Goal: Check status

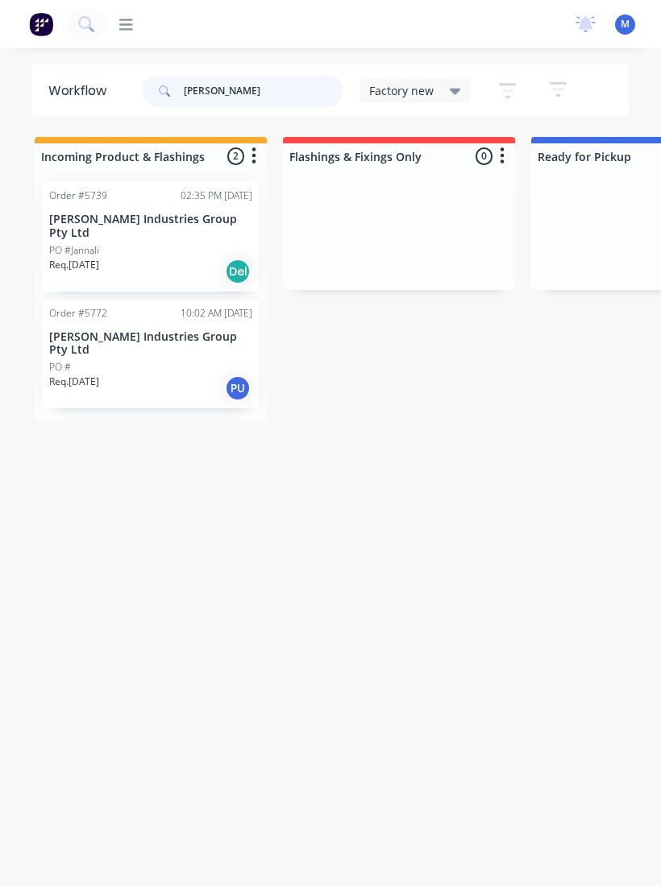
type input "Forrest"
click at [134, 330] on p "Forrest Industries Group Pty Ltd" at bounding box center [150, 343] width 203 height 27
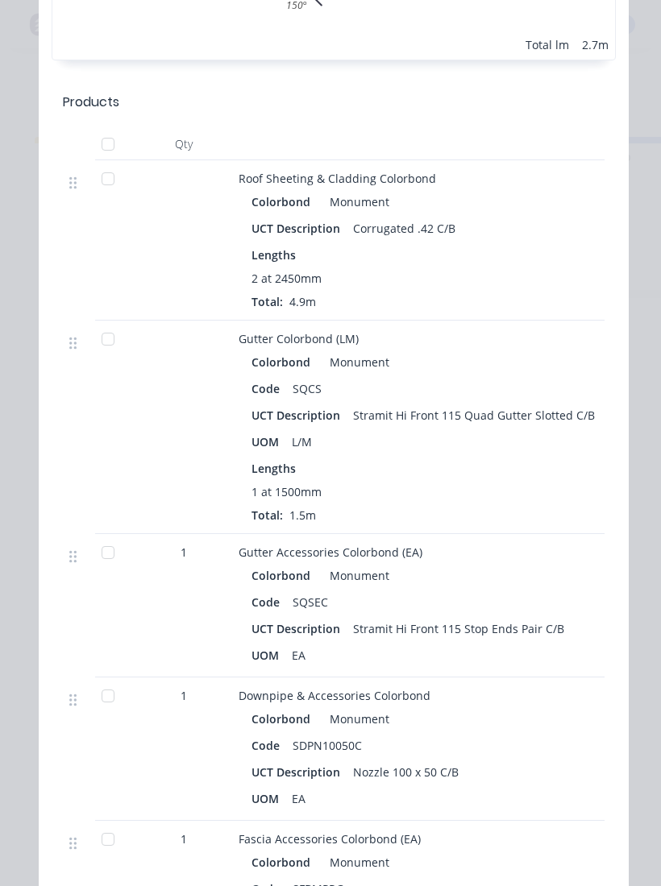
scroll to position [1190, 0]
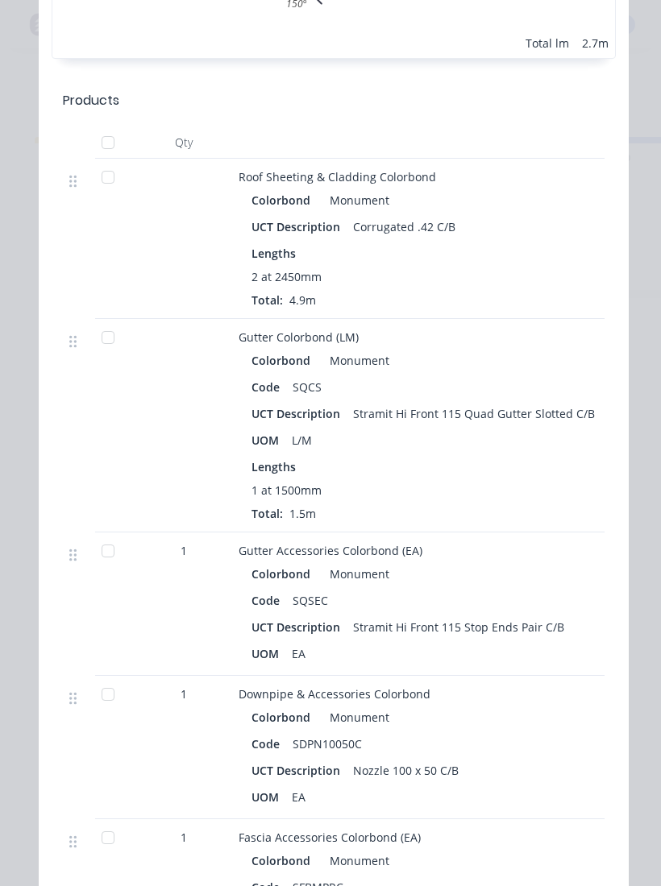
click at [103, 172] on div at bounding box center [108, 177] width 32 height 32
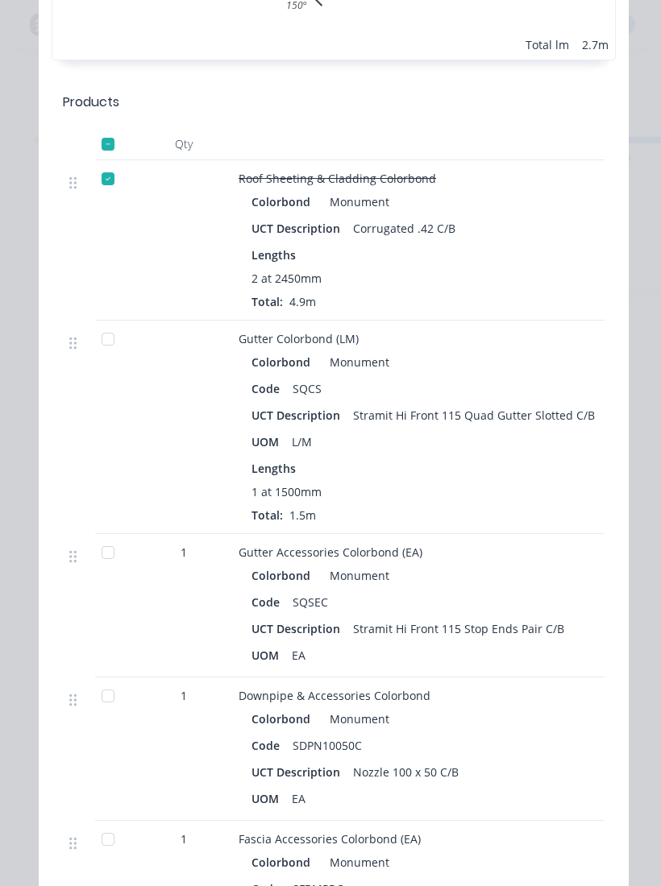
click at [109, 337] on div at bounding box center [108, 339] width 32 height 32
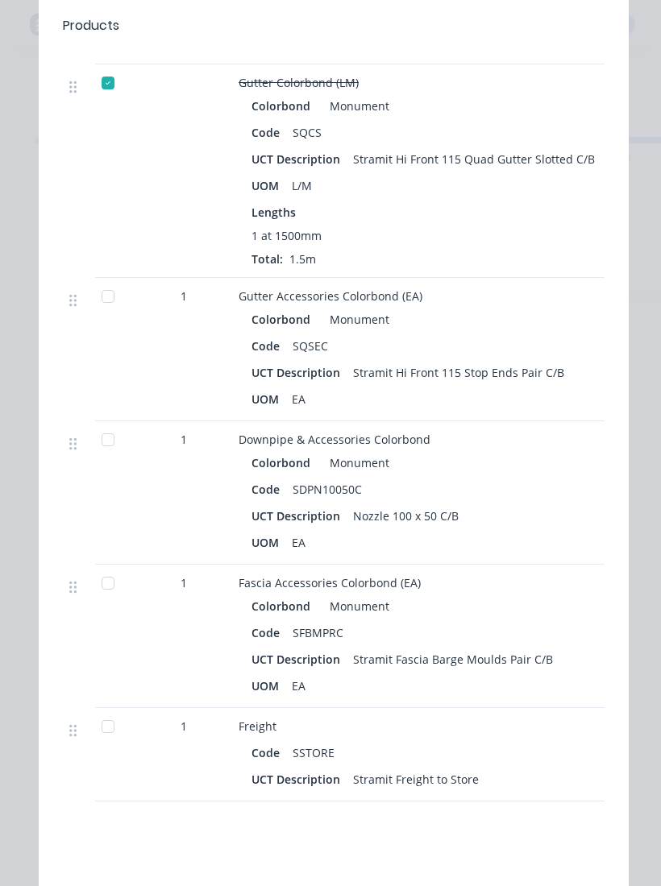
scroll to position [1447, 0]
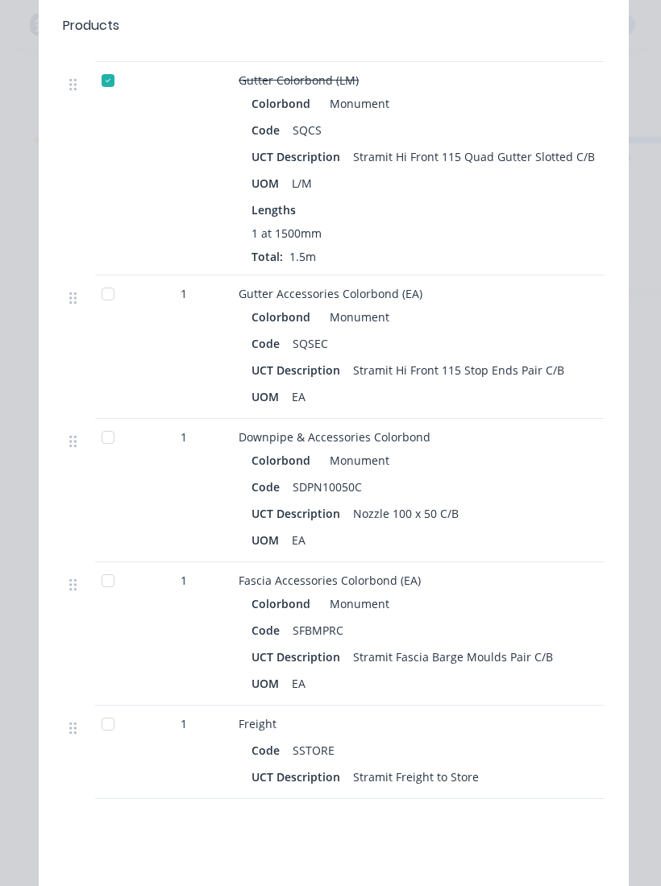
click at [115, 729] on div at bounding box center [108, 724] width 32 height 32
click at [104, 580] on div at bounding box center [108, 581] width 32 height 32
click at [105, 438] on div at bounding box center [108, 437] width 32 height 32
click at [110, 295] on div at bounding box center [108, 294] width 32 height 32
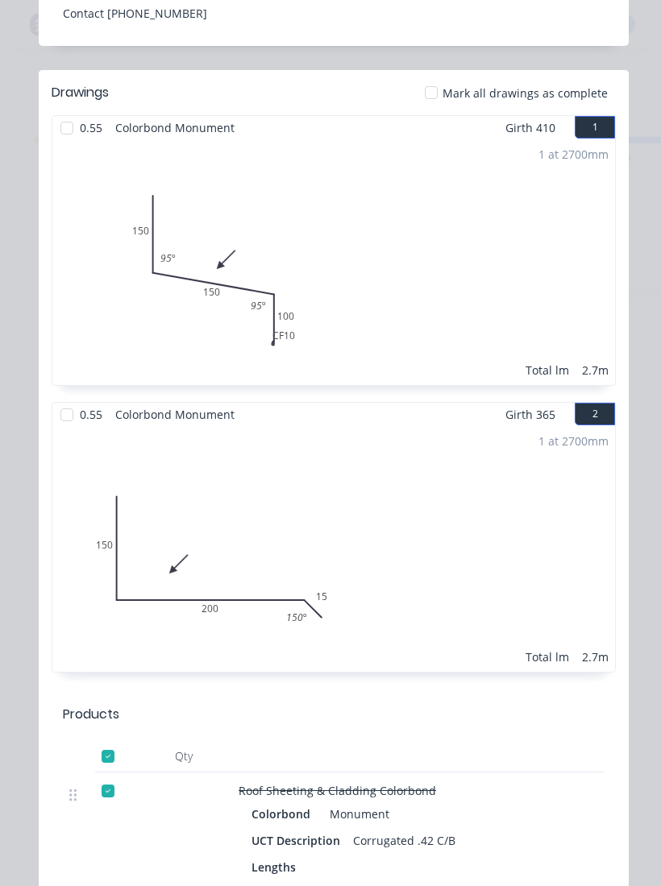
scroll to position [548, 0]
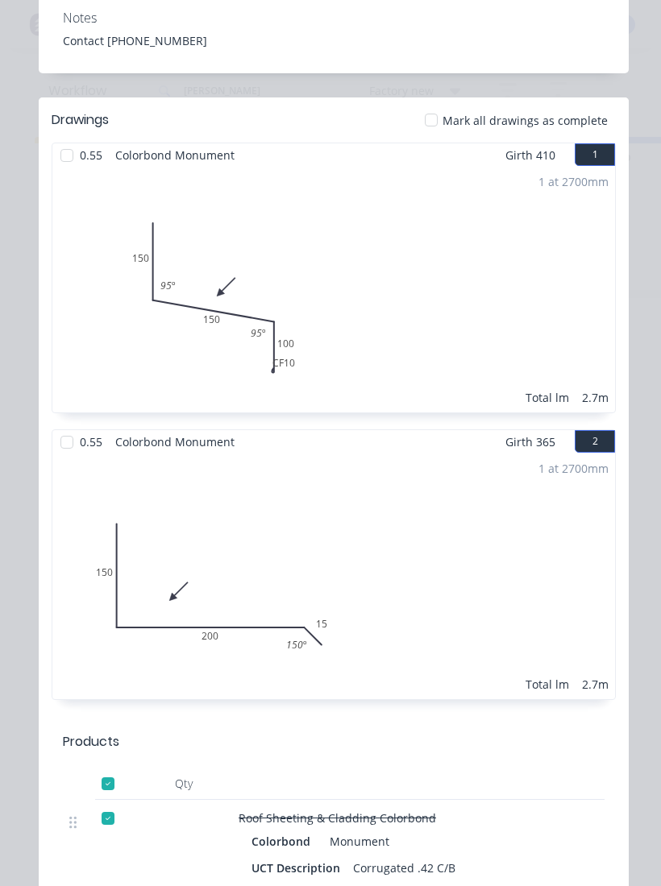
click at [69, 444] on div at bounding box center [67, 442] width 32 height 32
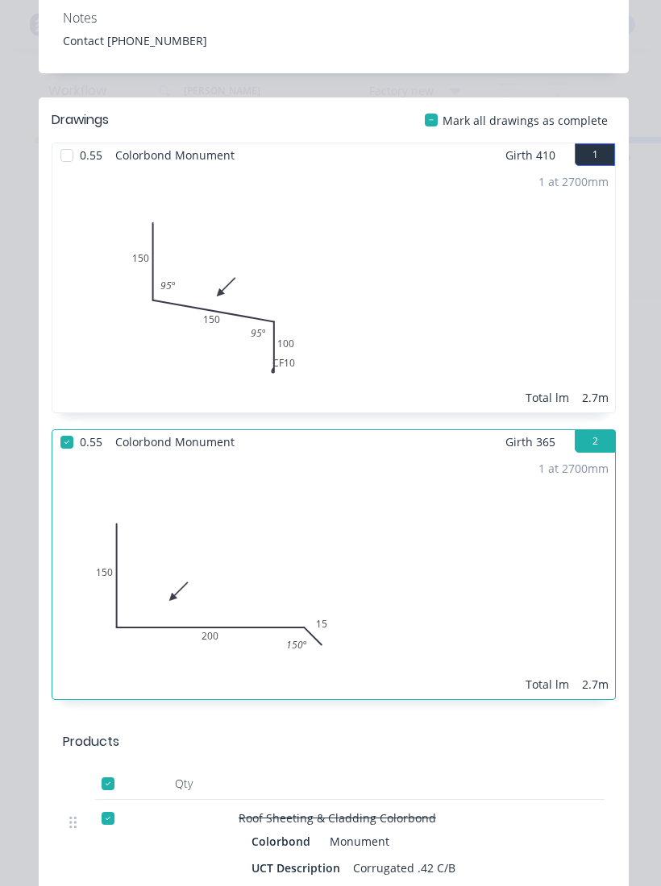
click at [57, 158] on div at bounding box center [67, 155] width 32 height 32
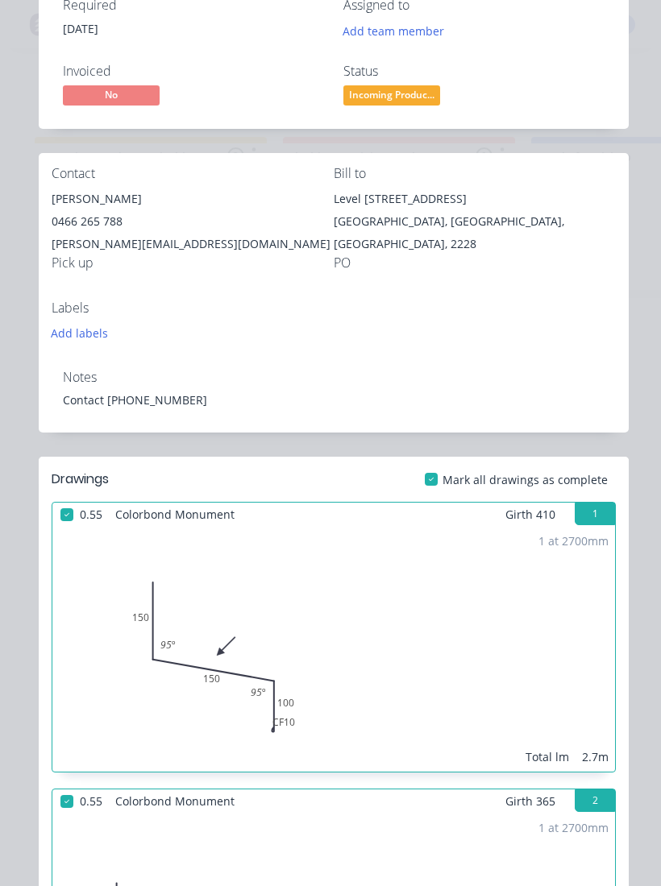
scroll to position [157, 0]
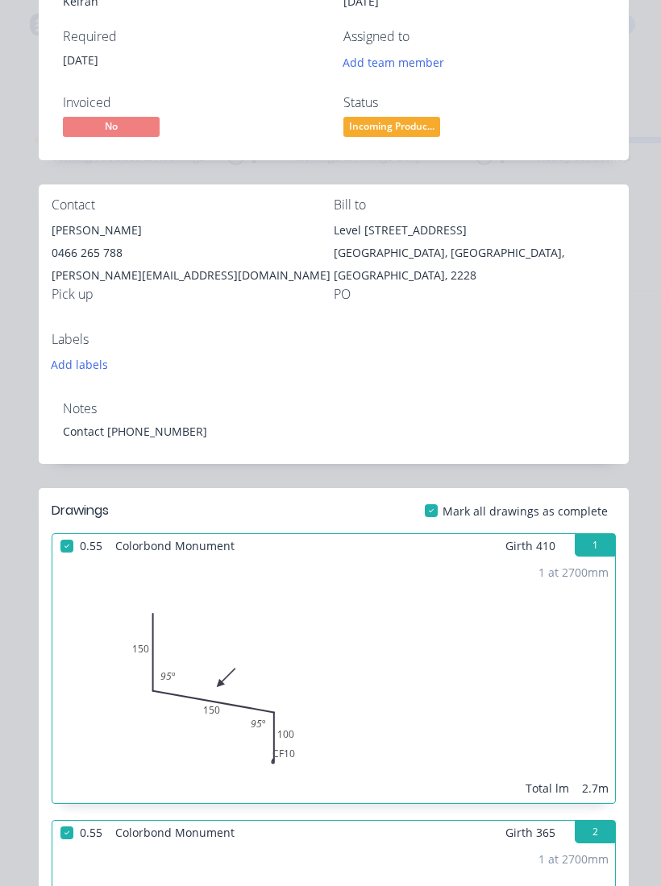
click at [400, 117] on span "Incoming Produc..." at bounding box center [391, 127] width 97 height 20
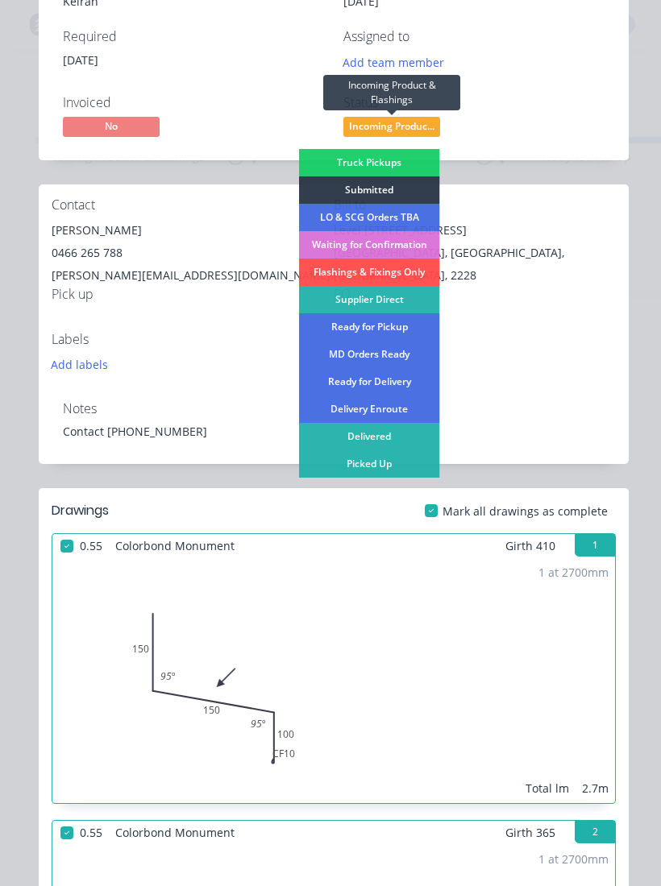
click at [384, 464] on div "Picked Up" at bounding box center [369, 463] width 141 height 27
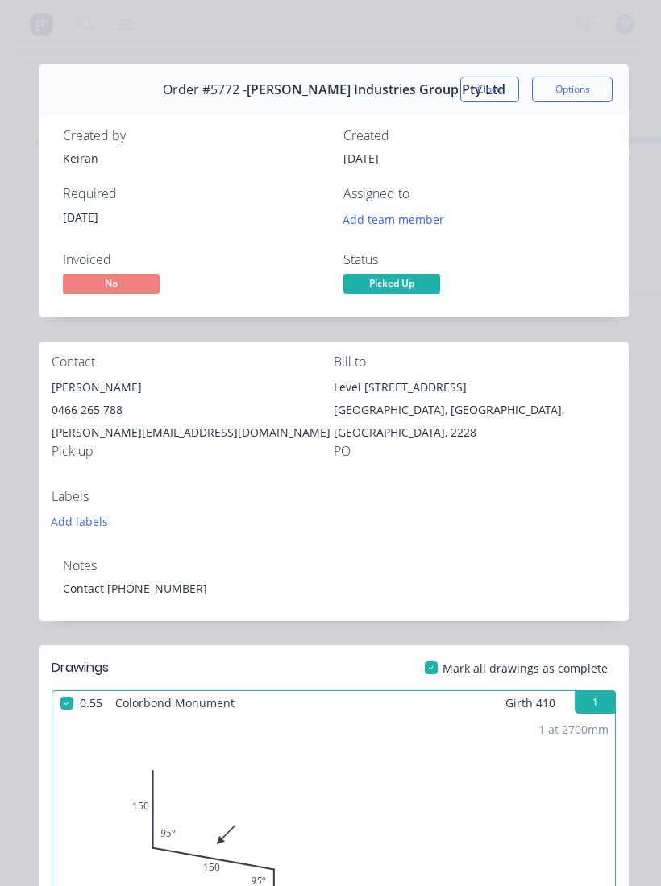
scroll to position [0, 0]
click at [500, 85] on button "Close" at bounding box center [489, 90] width 59 height 26
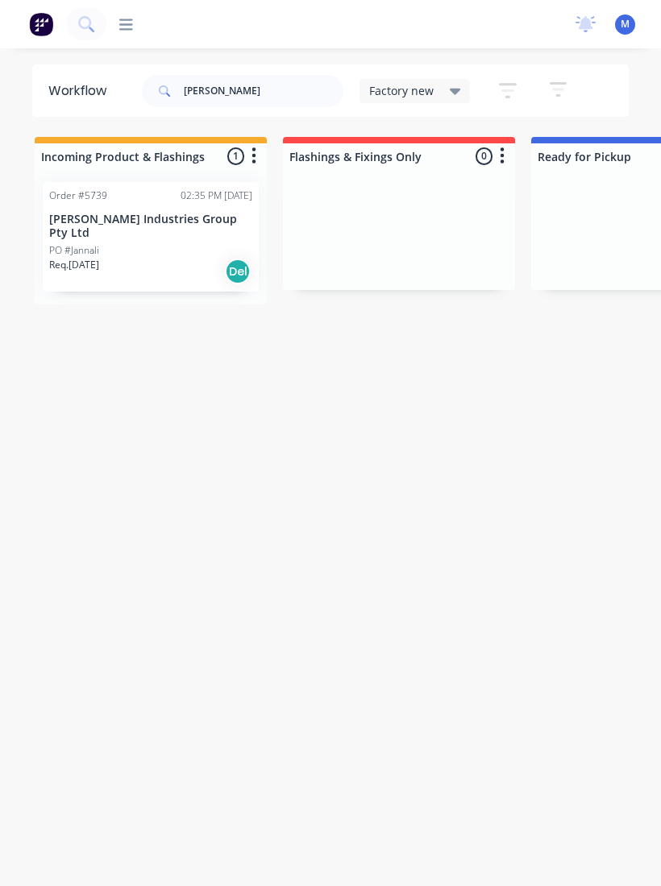
click at [122, 243] on div "PO #Jannali" at bounding box center [150, 250] width 203 height 15
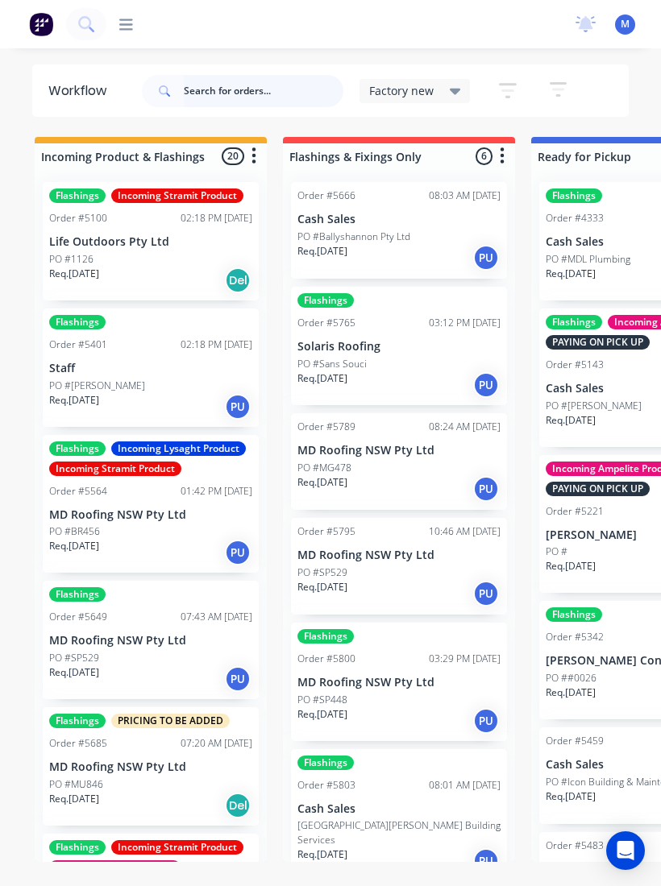
click at [263, 95] on input "text" at bounding box center [264, 91] width 160 height 32
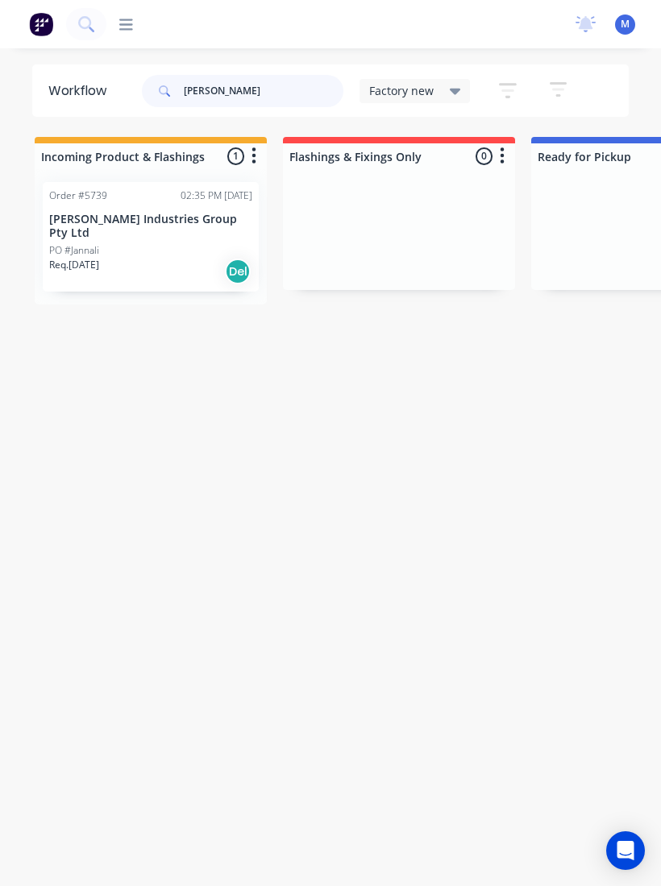
type input "[PERSON_NAME]"
click at [140, 208] on div "Order #5739 02:35 PM [DATE] [PERSON_NAME] Industries Group Pty Ltd PO #Jannali …" at bounding box center [151, 237] width 216 height 110
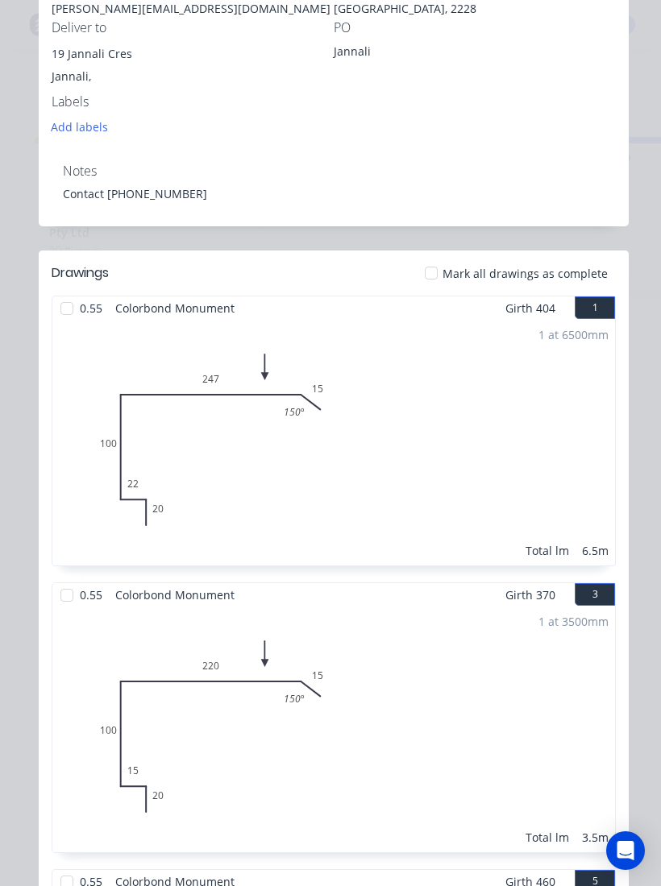
scroll to position [441, 0]
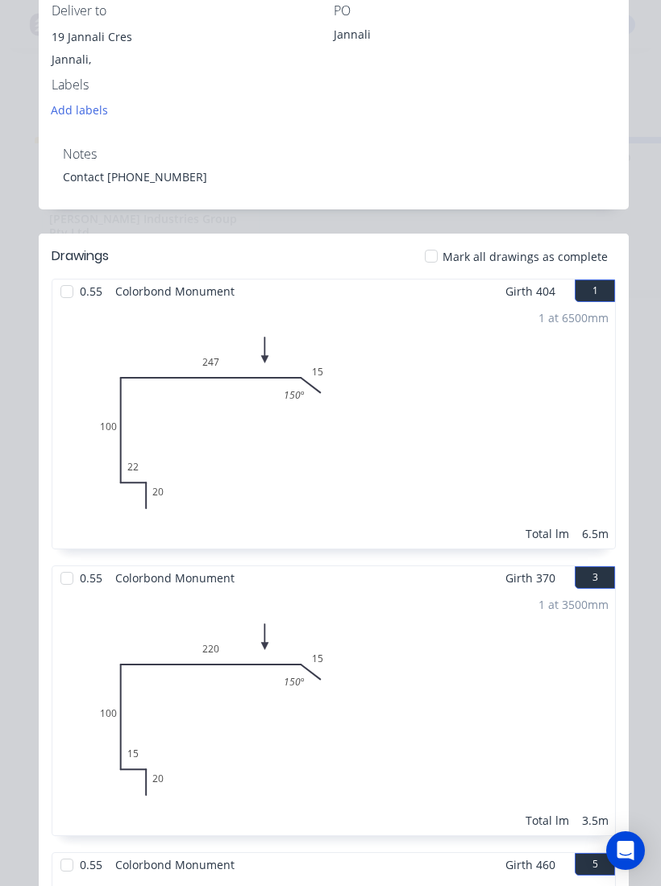
click at [68, 287] on div at bounding box center [67, 292] width 32 height 32
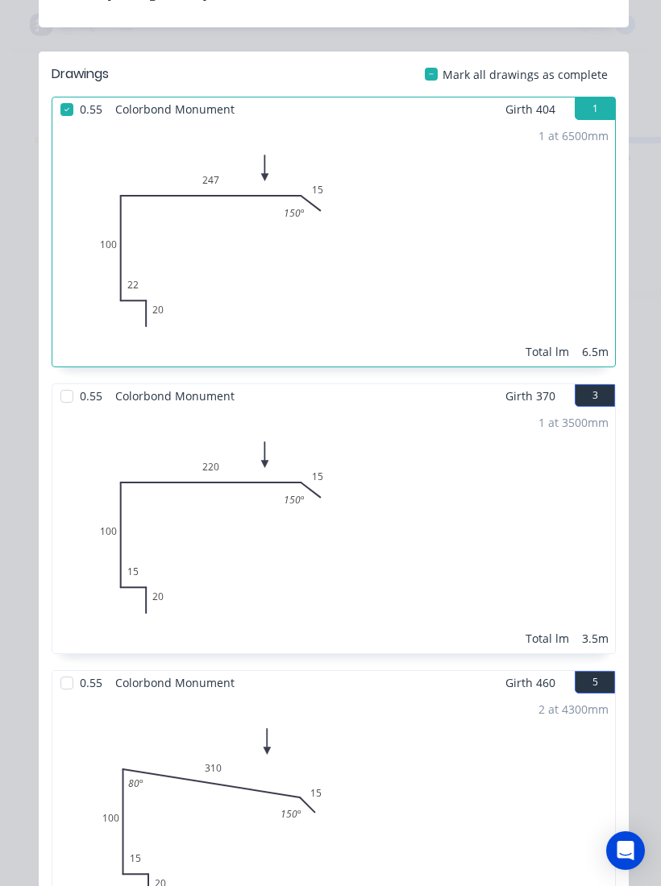
scroll to position [637, 0]
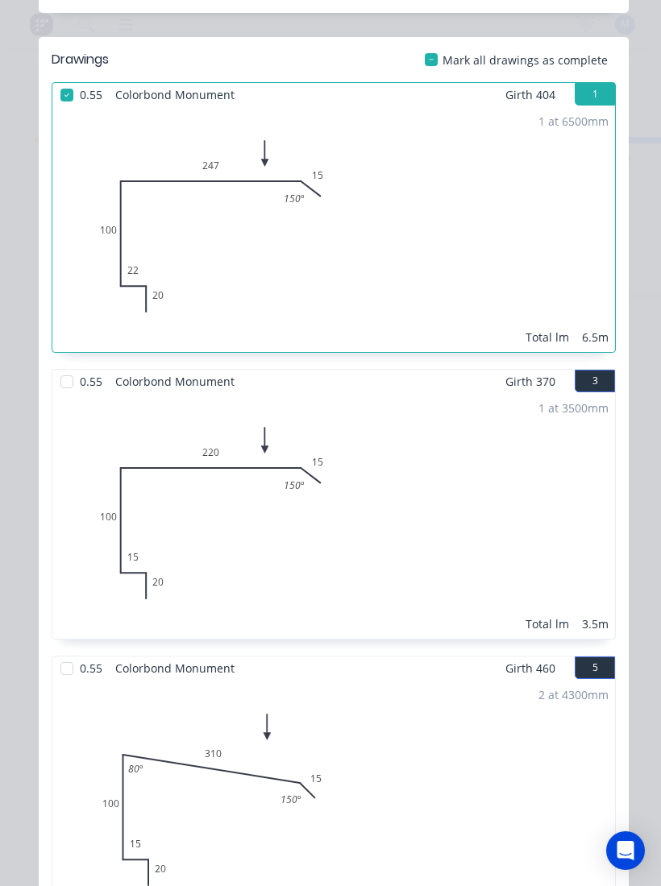
click at [73, 386] on div at bounding box center [67, 382] width 32 height 32
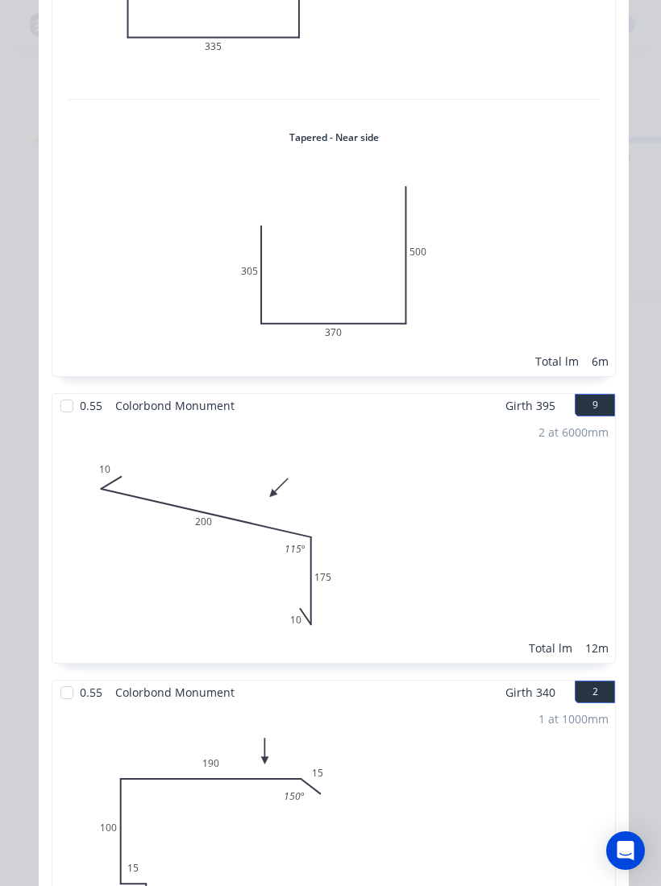
scroll to position [1761, 0]
click at [64, 403] on div at bounding box center [67, 404] width 32 height 32
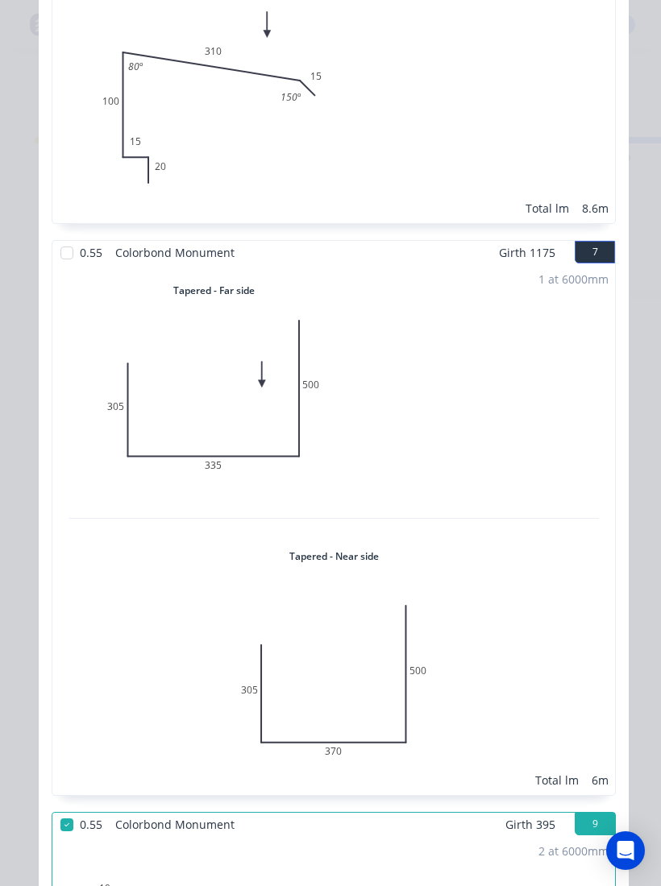
scroll to position [1338, 0]
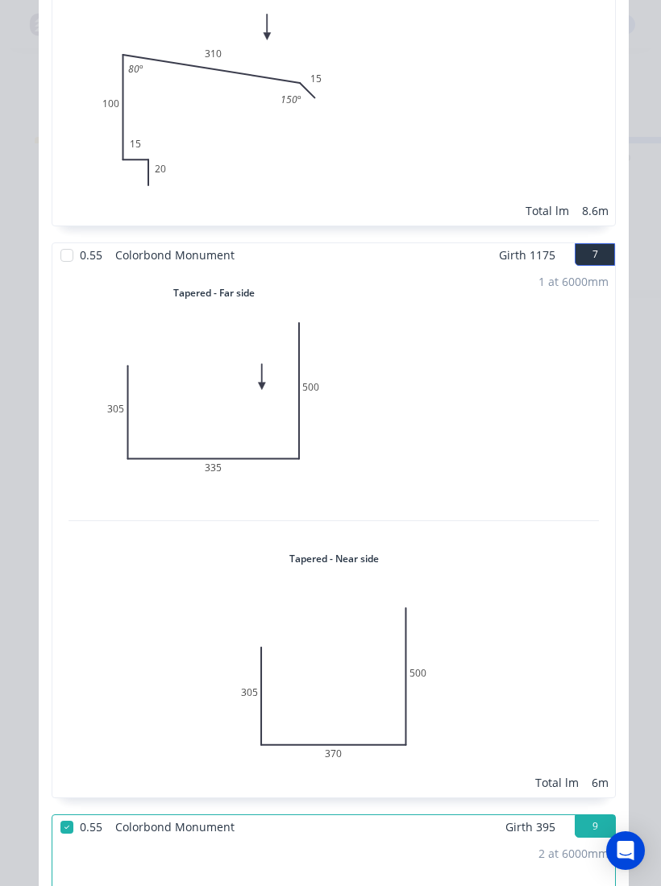
click at [67, 256] on div at bounding box center [67, 255] width 32 height 32
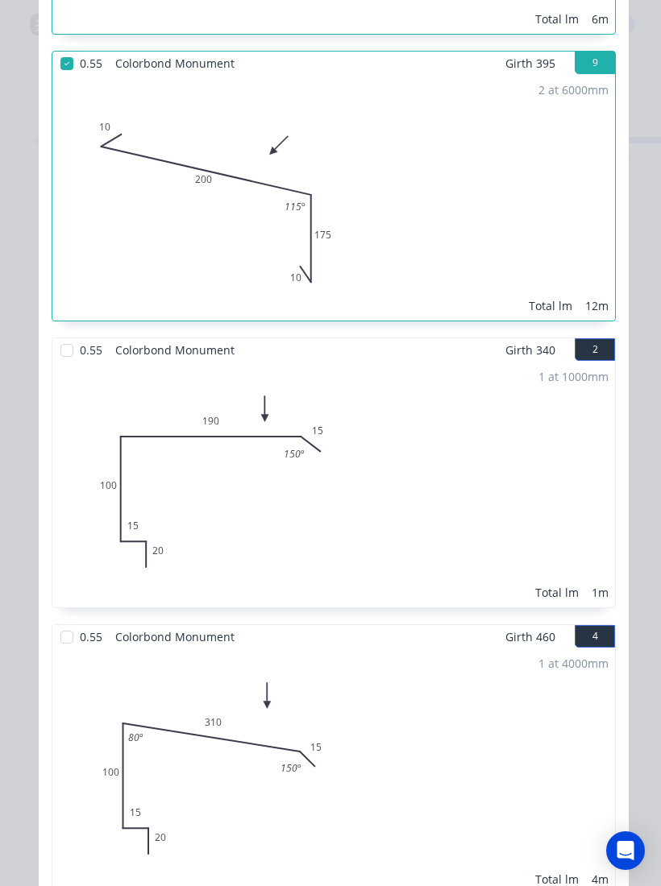
scroll to position [2108, 0]
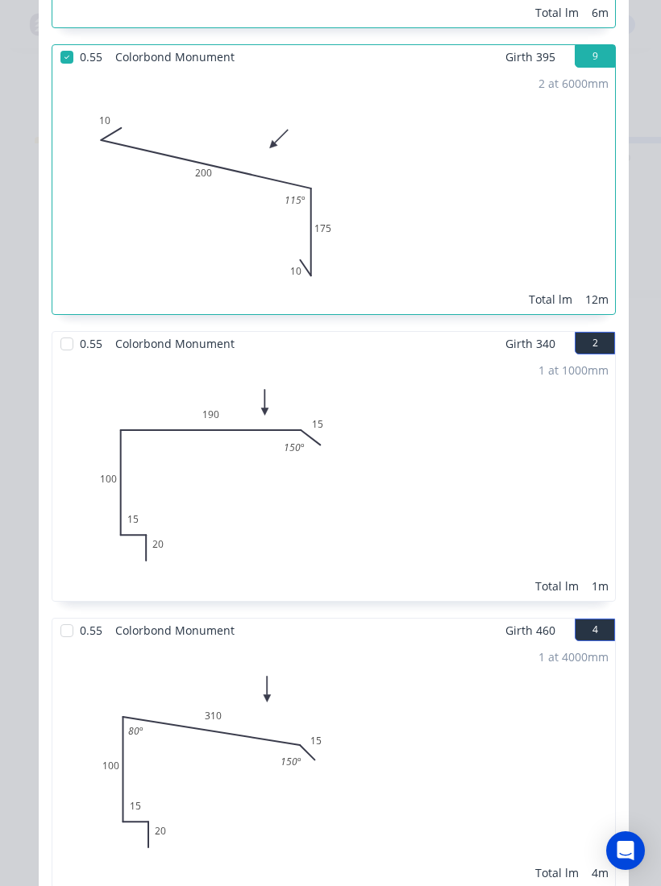
click at [68, 345] on div at bounding box center [67, 344] width 32 height 32
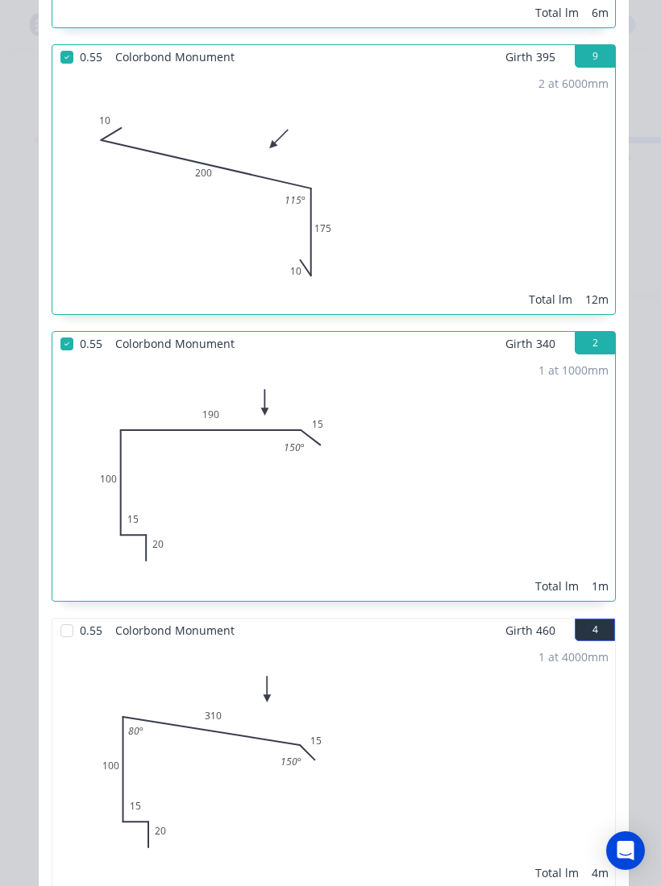
click at [73, 628] on div at bounding box center [67, 631] width 32 height 32
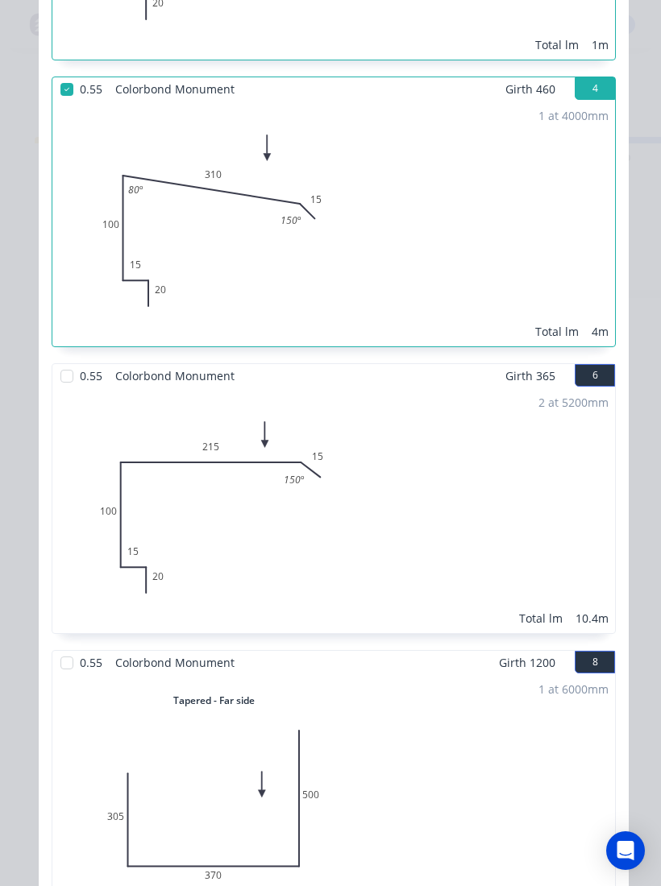
scroll to position [2654, 0]
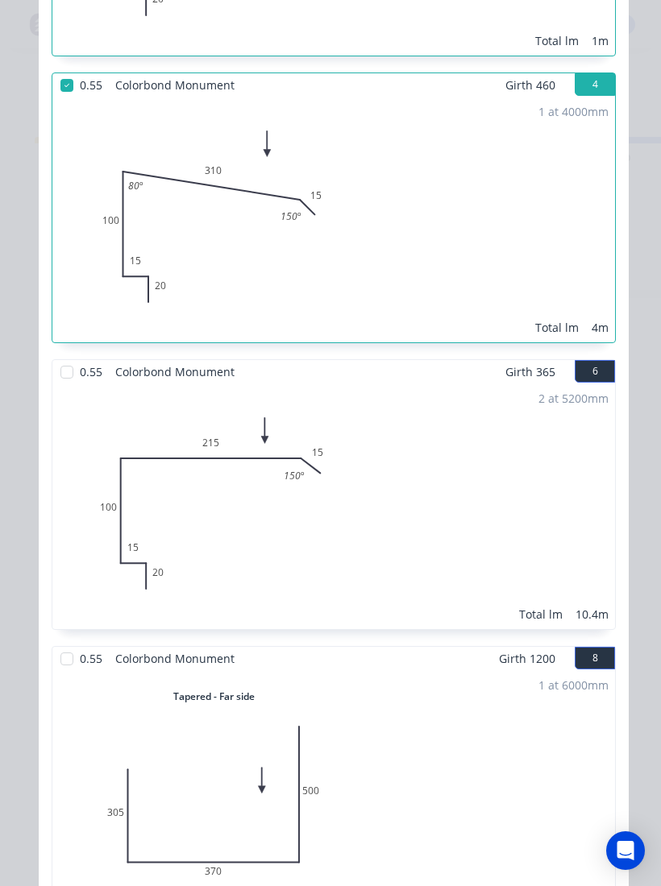
click at [69, 371] on div at bounding box center [67, 372] width 32 height 32
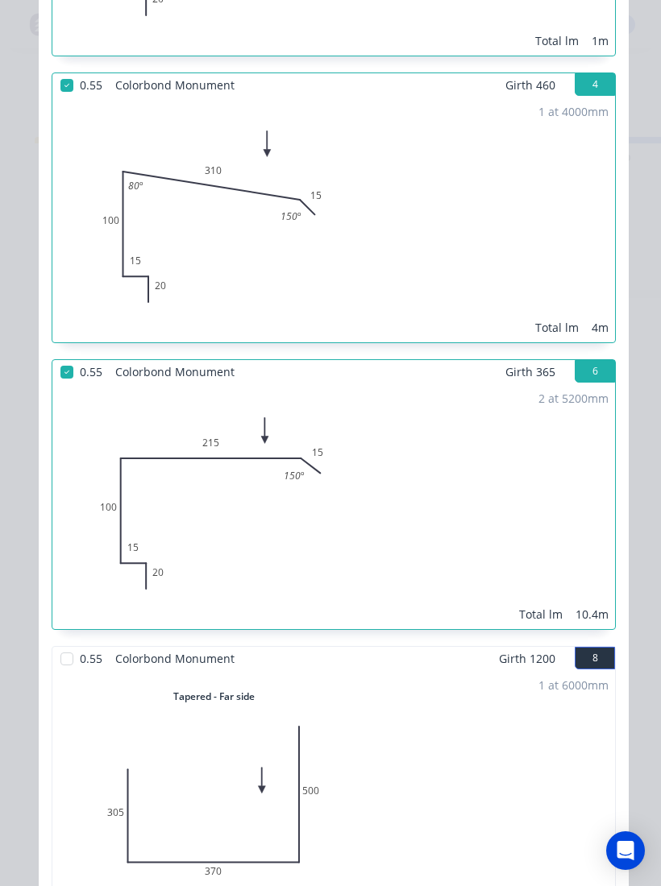
click at [69, 663] on div at bounding box center [67, 659] width 32 height 32
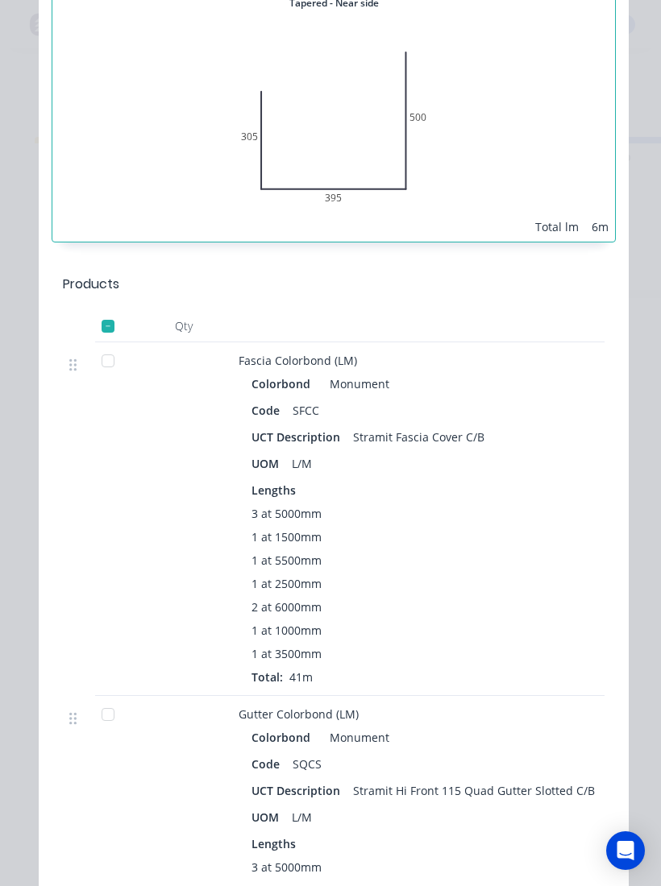
scroll to position [3615, 0]
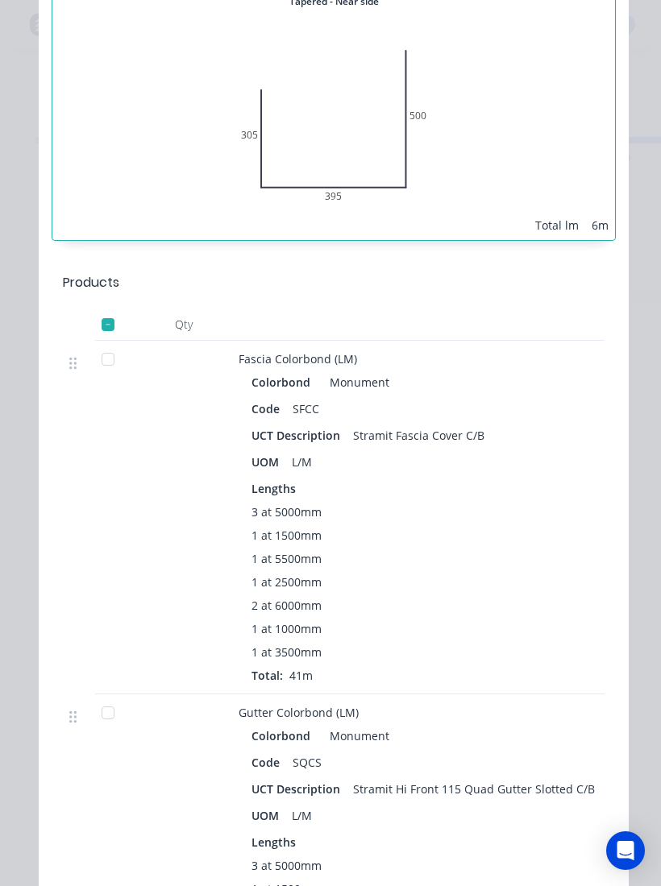
click at [101, 359] on div at bounding box center [108, 359] width 32 height 32
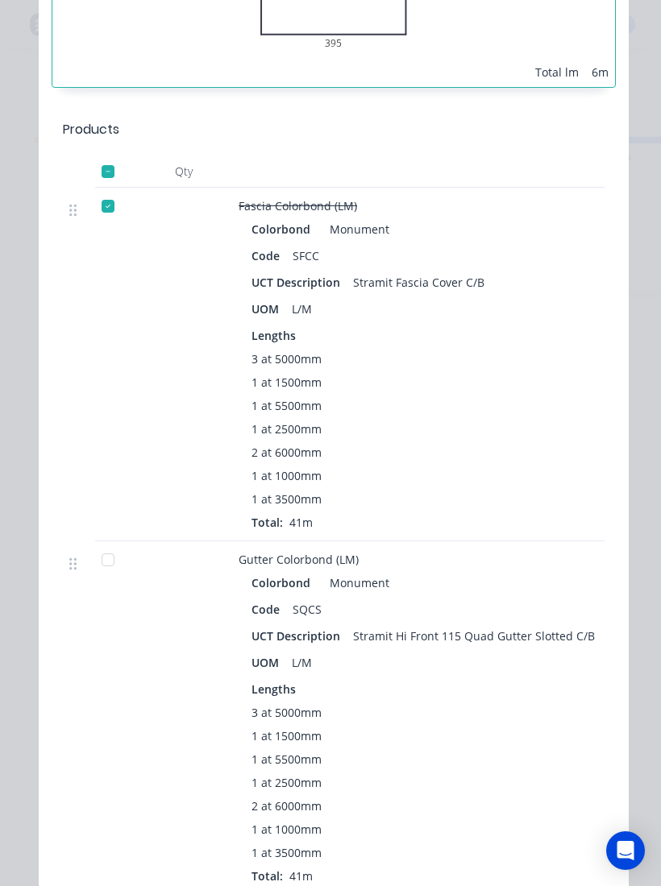
scroll to position [3778, 0]
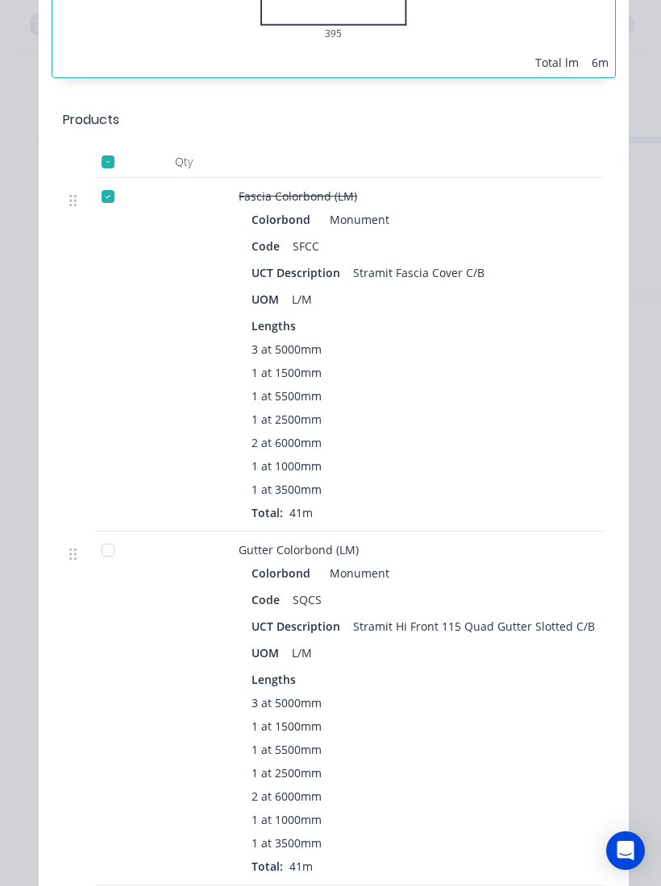
click at [101, 553] on div at bounding box center [108, 550] width 32 height 32
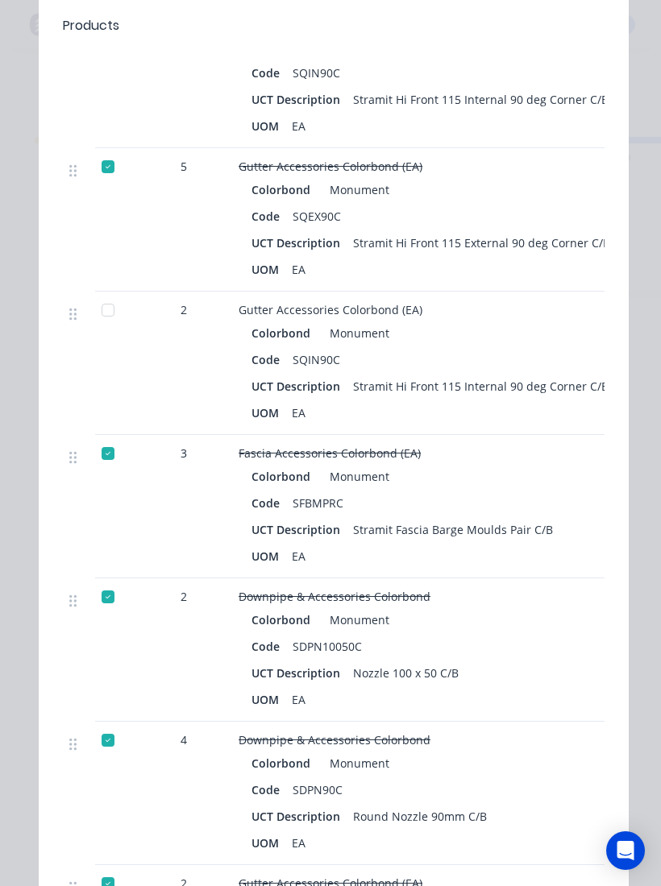
scroll to position [5085, 0]
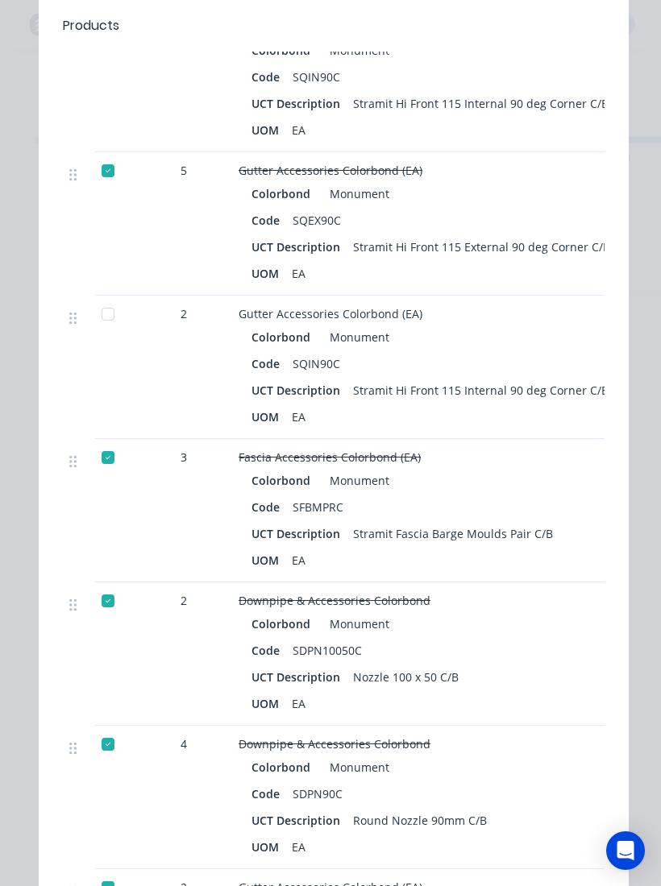
click at [103, 313] on div at bounding box center [108, 314] width 32 height 32
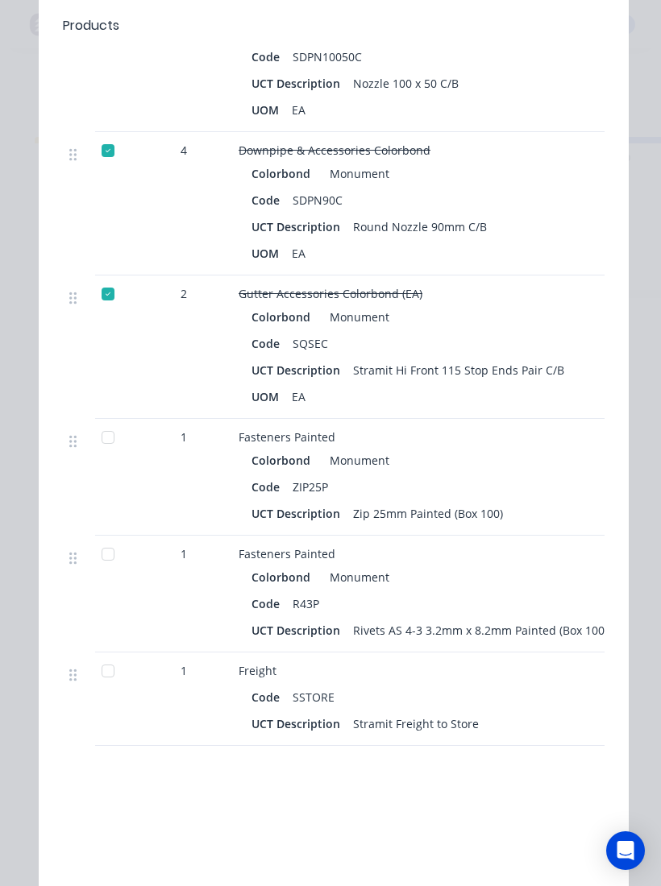
scroll to position [5682, 0]
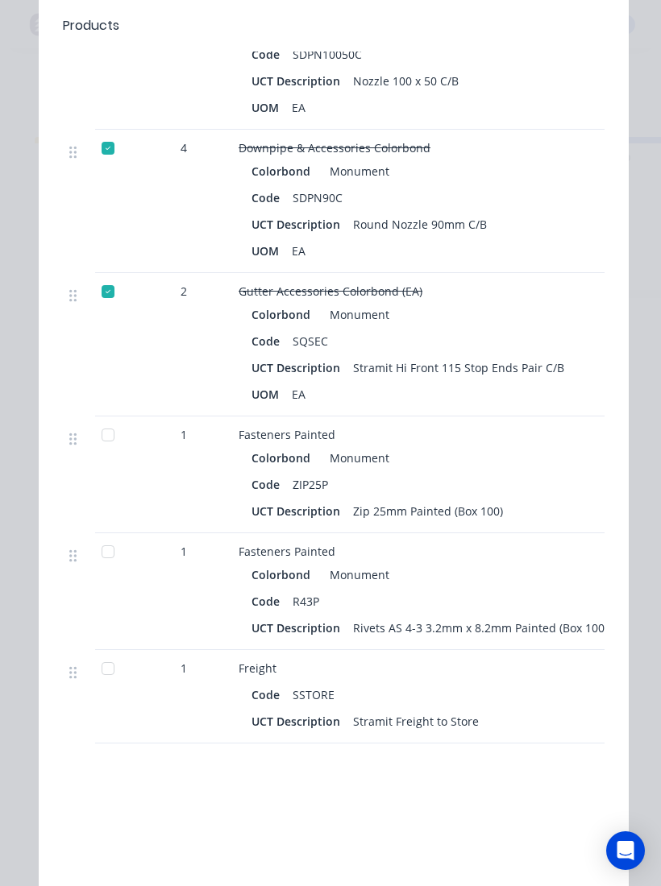
click at [103, 440] on div at bounding box center [108, 435] width 32 height 32
click at [100, 558] on div at bounding box center [108, 552] width 32 height 32
click at [102, 662] on div at bounding box center [108, 669] width 32 height 32
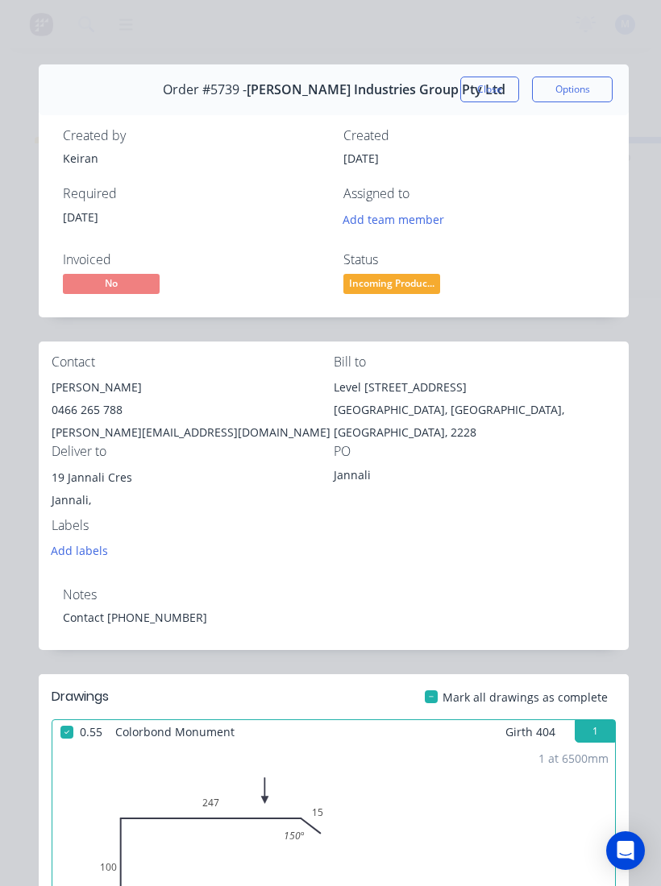
scroll to position [0, 0]
click at [413, 281] on span "Incoming Produc..." at bounding box center [391, 284] width 97 height 20
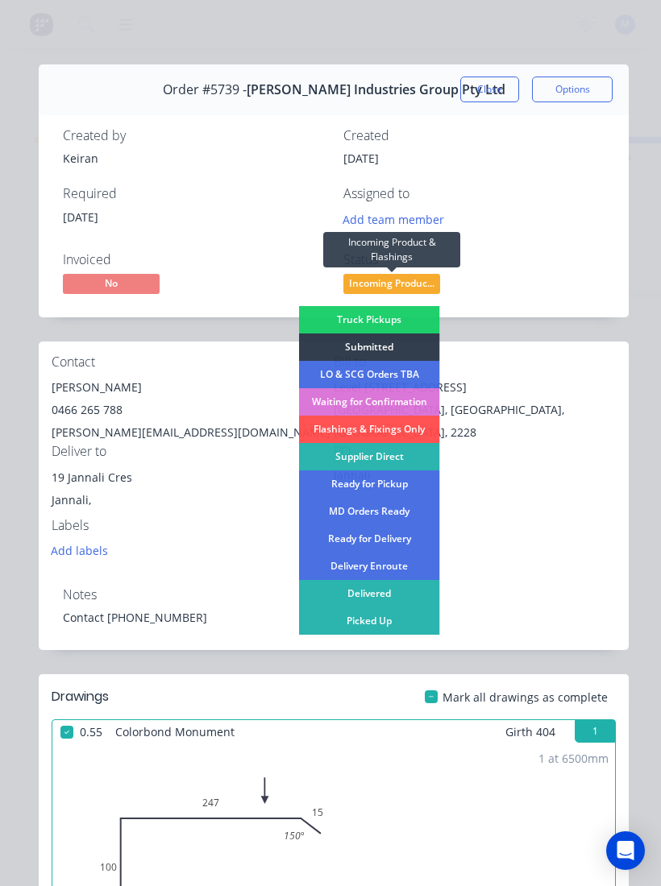
click at [396, 621] on div "Picked Up" at bounding box center [369, 621] width 141 height 27
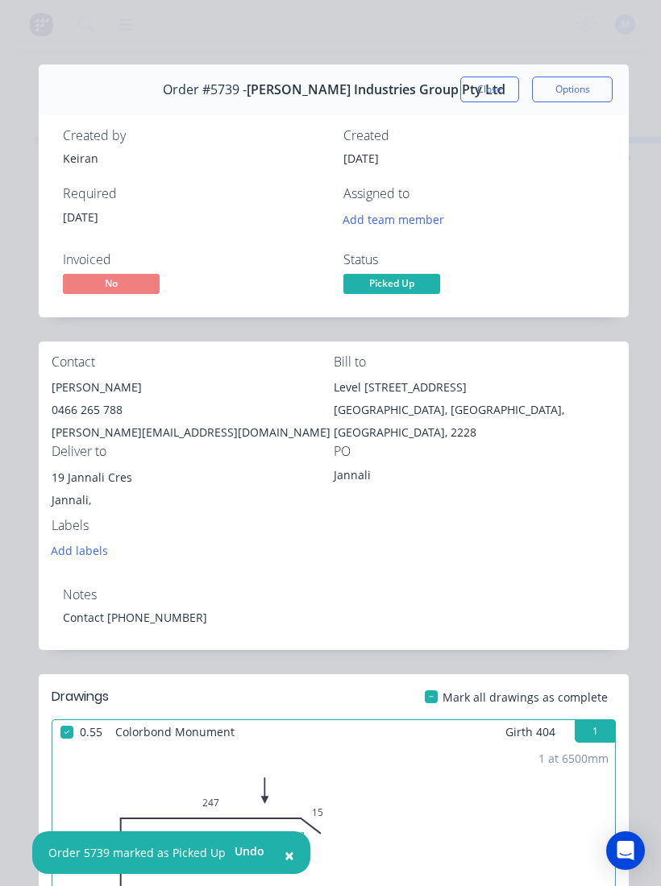
click at [509, 101] on button "Close" at bounding box center [489, 90] width 59 height 26
